Goal: Check status

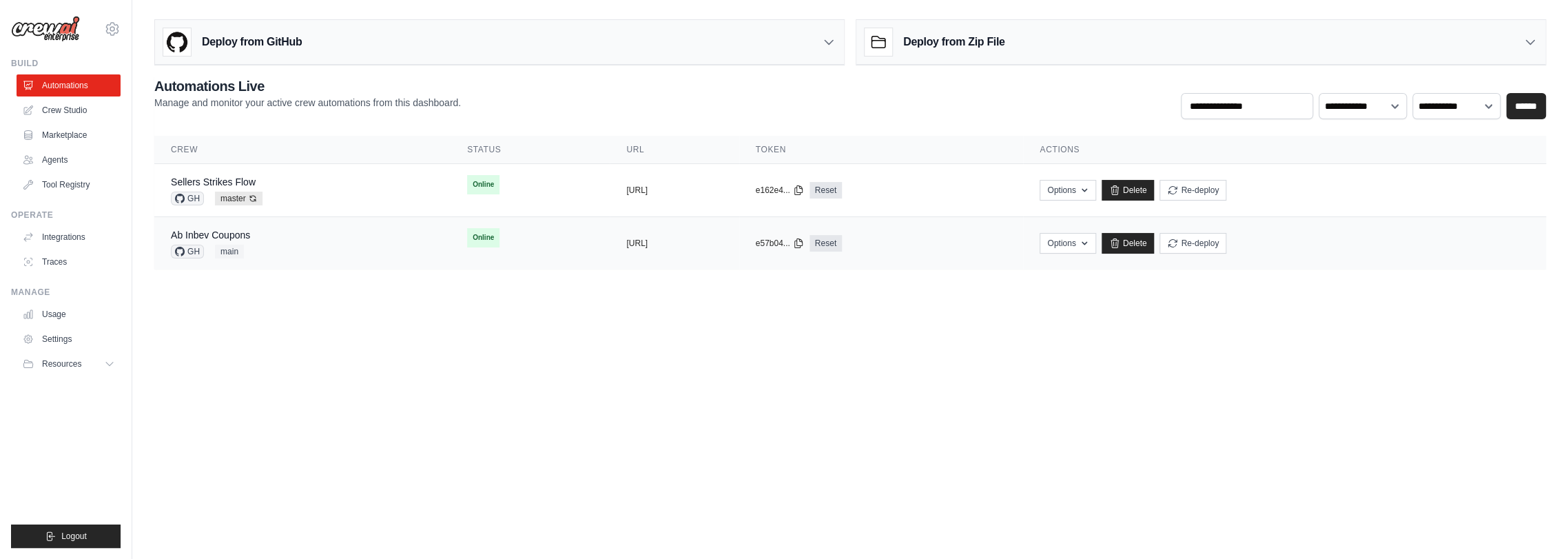
click at [292, 246] on div "Ab Inbev Coupons GH main" at bounding box center [302, 243] width 263 height 30
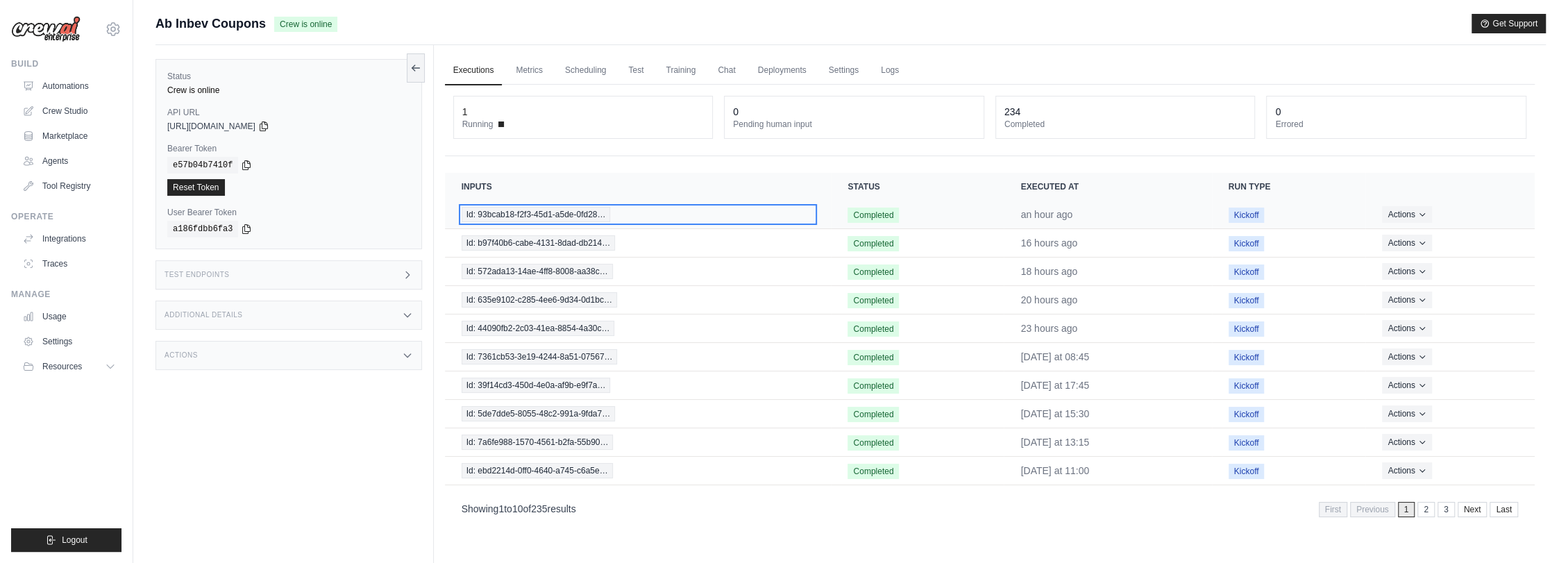
click at [547, 212] on span "Id: 93bcab18-f2f3-45d1-a5de-0fd28…" at bounding box center [537, 214] width 149 height 15
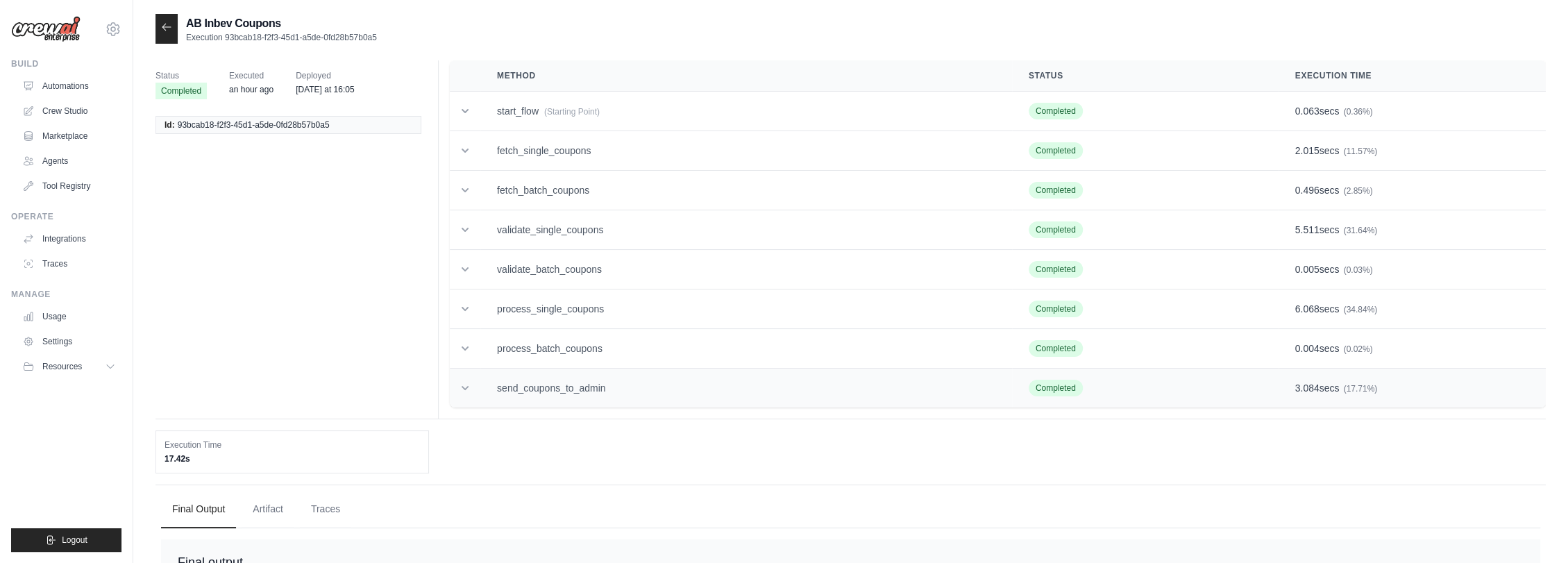
click at [583, 382] on td "send_coupons_to_admin" at bounding box center [747, 388] width 532 height 39
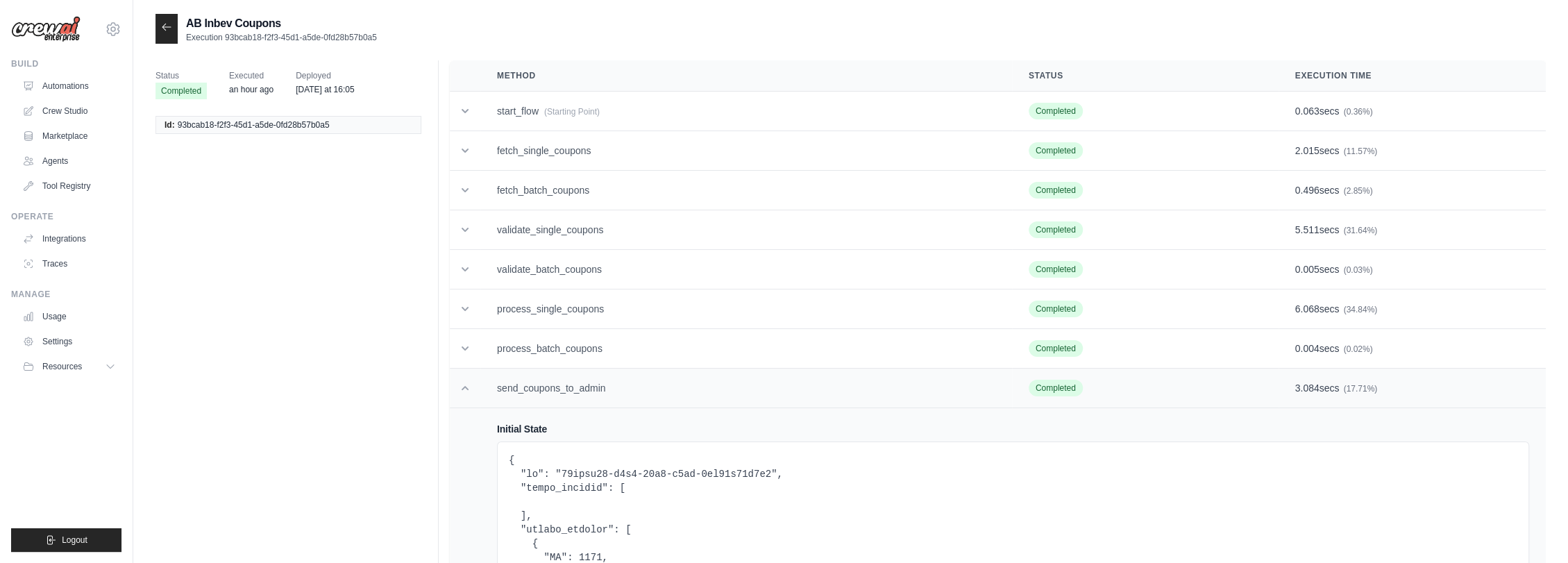
click at [559, 381] on td "send_coupons_to_admin" at bounding box center [747, 388] width 532 height 39
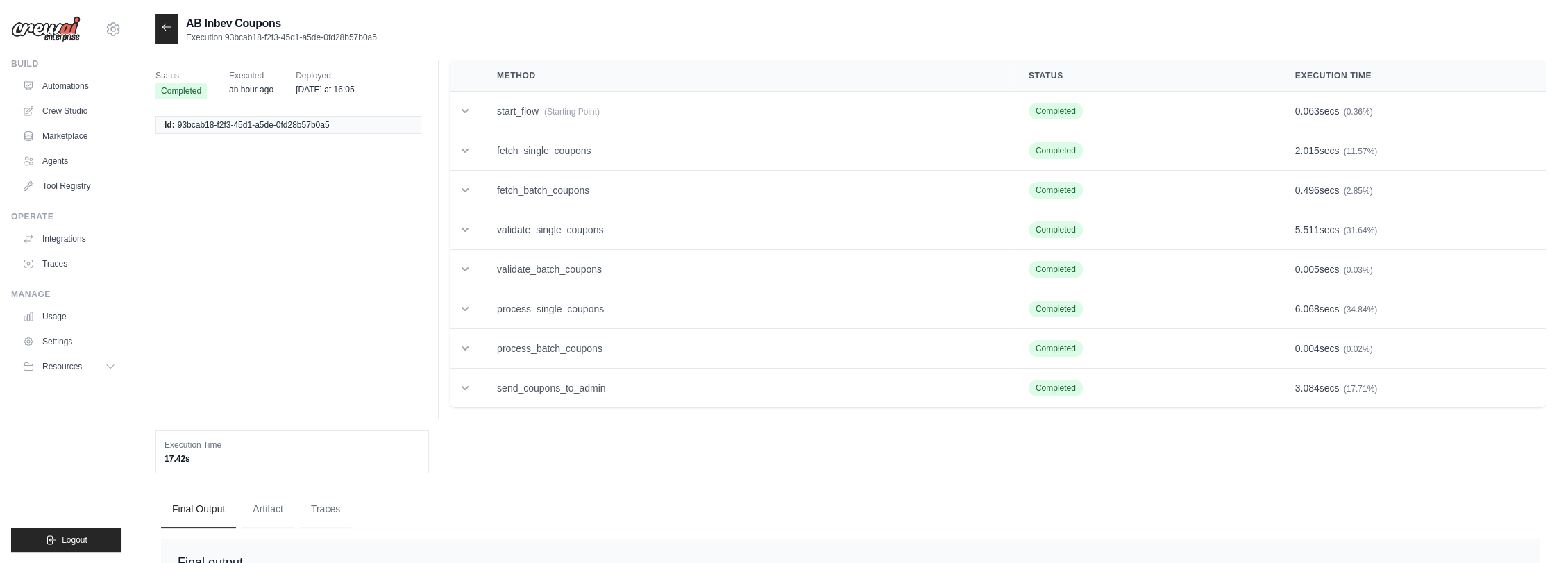
click at [161, 24] on icon at bounding box center [167, 27] width 11 height 11
